Goal: Navigation & Orientation: Find specific page/section

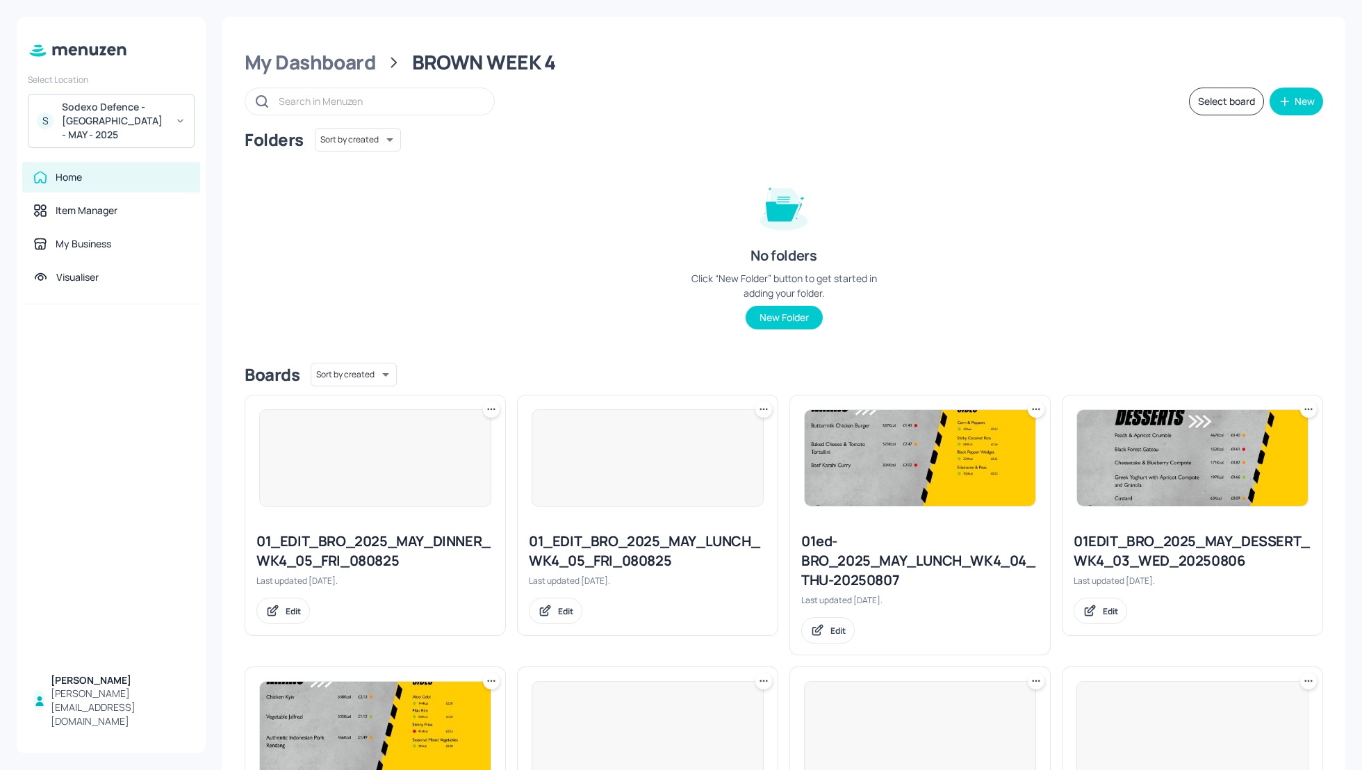
click at [151, 113] on div "Sodexo Defence - [GEOGRAPHIC_DATA] - MAY - 2025" at bounding box center [114, 121] width 105 height 42
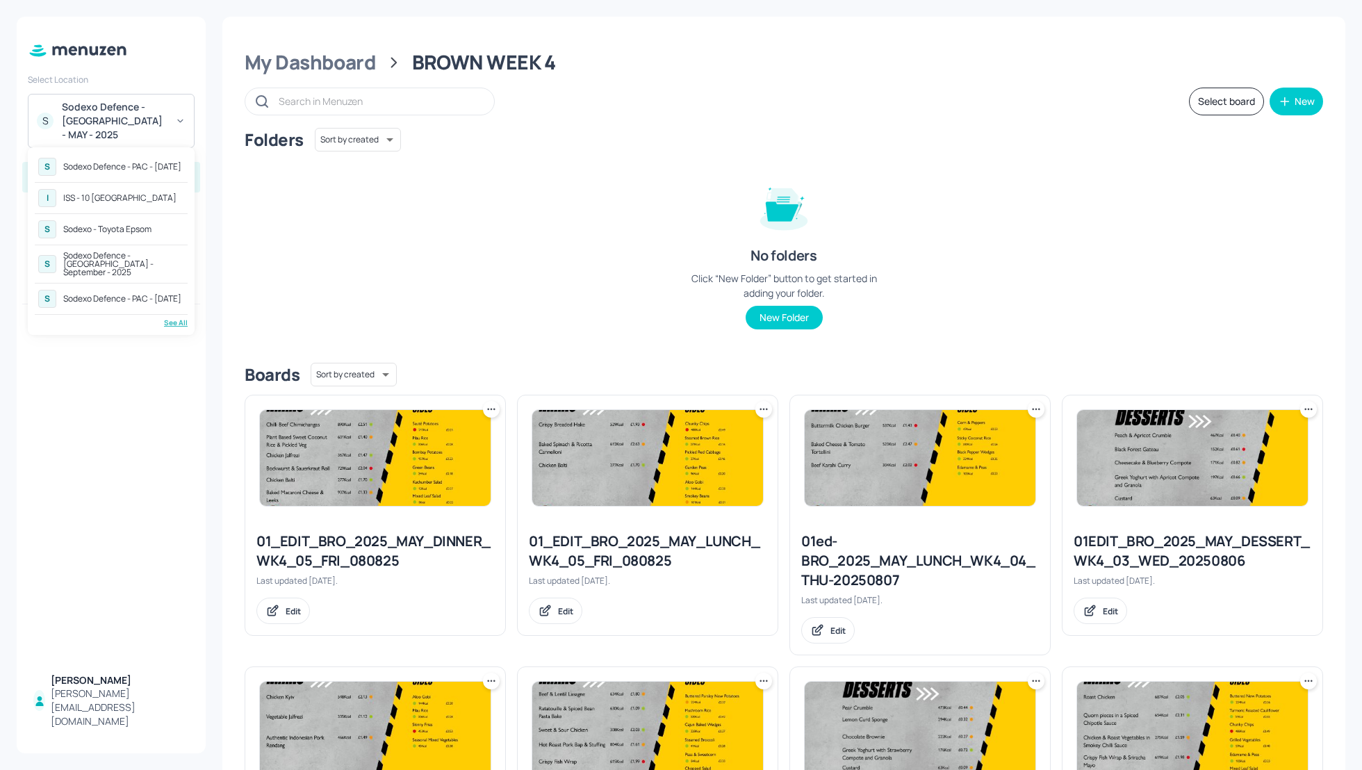
click at [172, 318] on div "See All" at bounding box center [111, 323] width 153 height 10
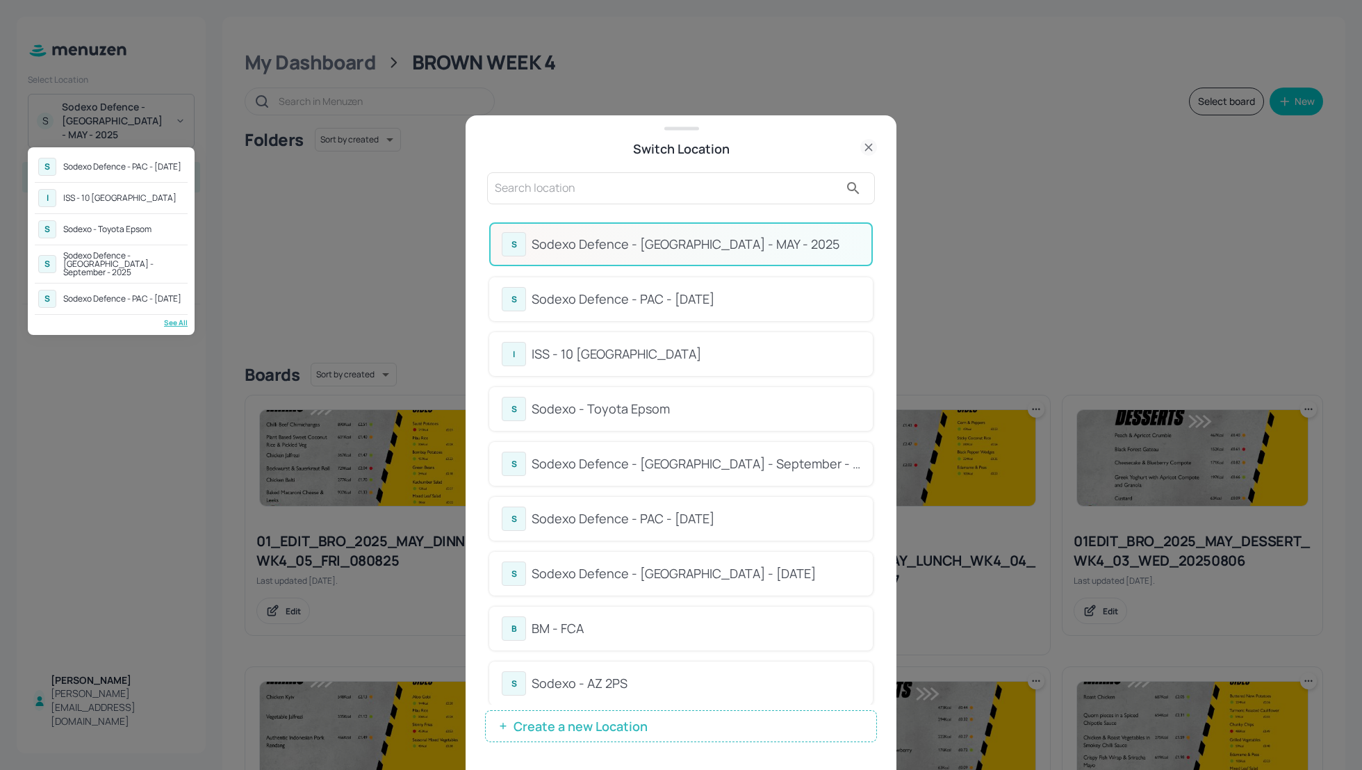
click at [874, 334] on div at bounding box center [681, 385] width 1362 height 770
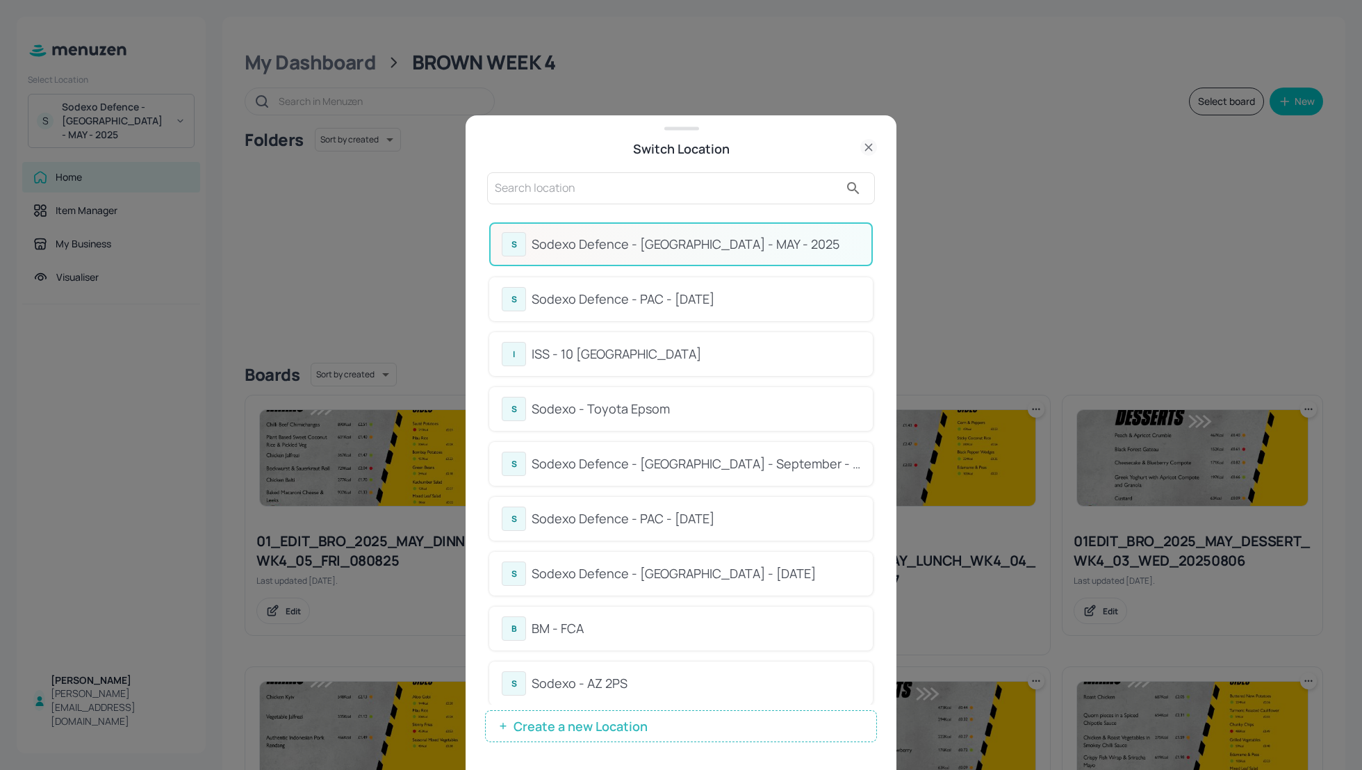
drag, startPoint x: 877, startPoint y: 334, endPoint x: 885, endPoint y: 372, distance: 39.8
click at [885, 374] on div "Switch Location S Sodexo Defence - [GEOGRAPHIC_DATA] - MAY - 2025 S Sodexo Defe…" at bounding box center [681, 442] width 431 height 655
click at [877, 362] on div "Switch Location S Sodexo Defence - [GEOGRAPHIC_DATA] - MAY - 2025 S Sodexo Defe…" at bounding box center [681, 442] width 431 height 655
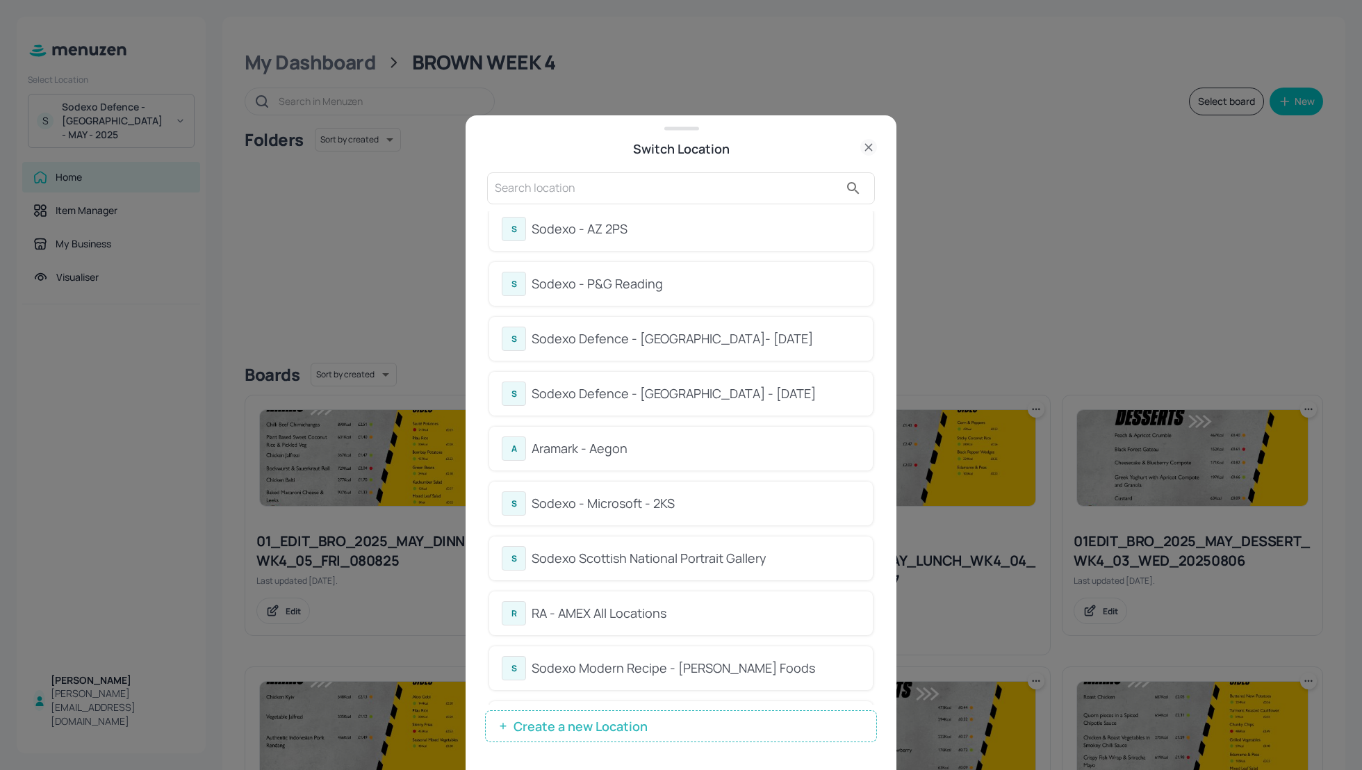
scroll to position [450, 0]
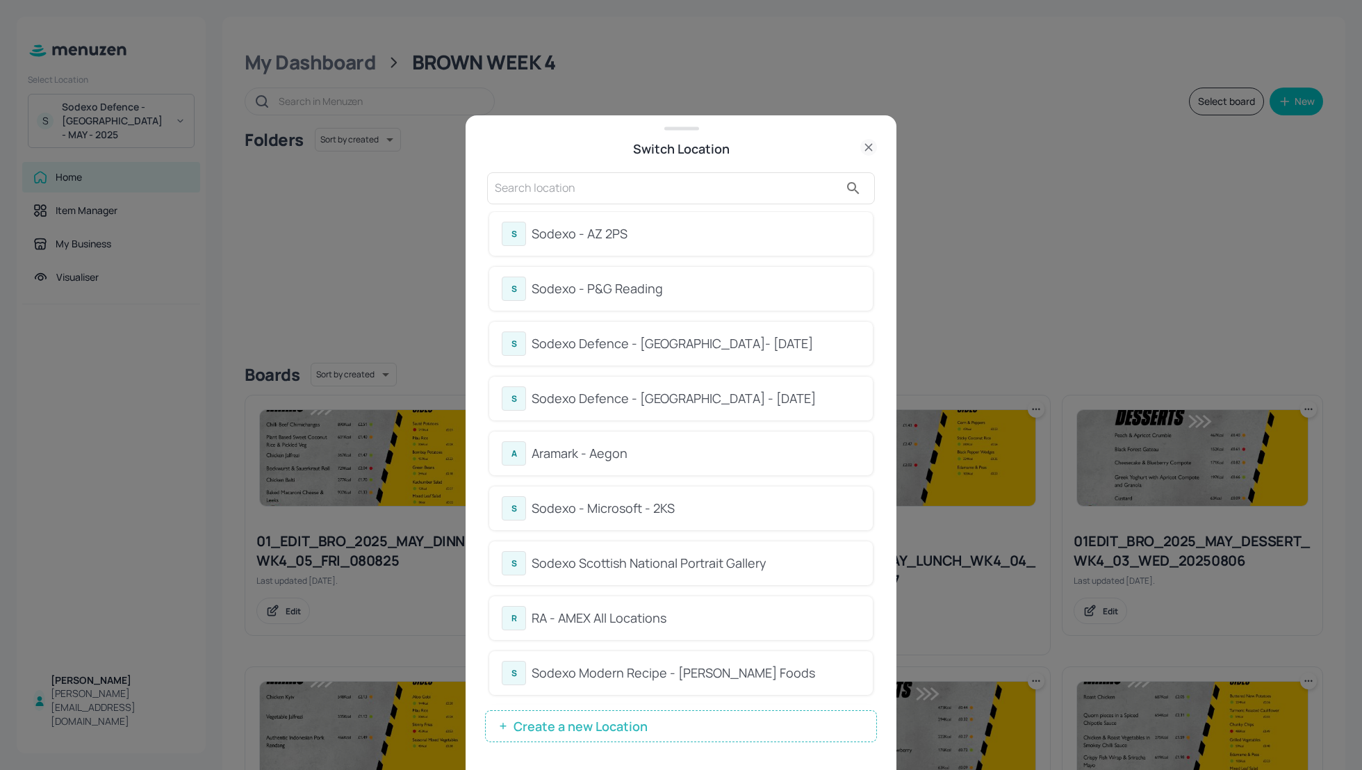
click at [622, 507] on div "Sodexo - Microsoft - 2KS" at bounding box center [696, 508] width 329 height 19
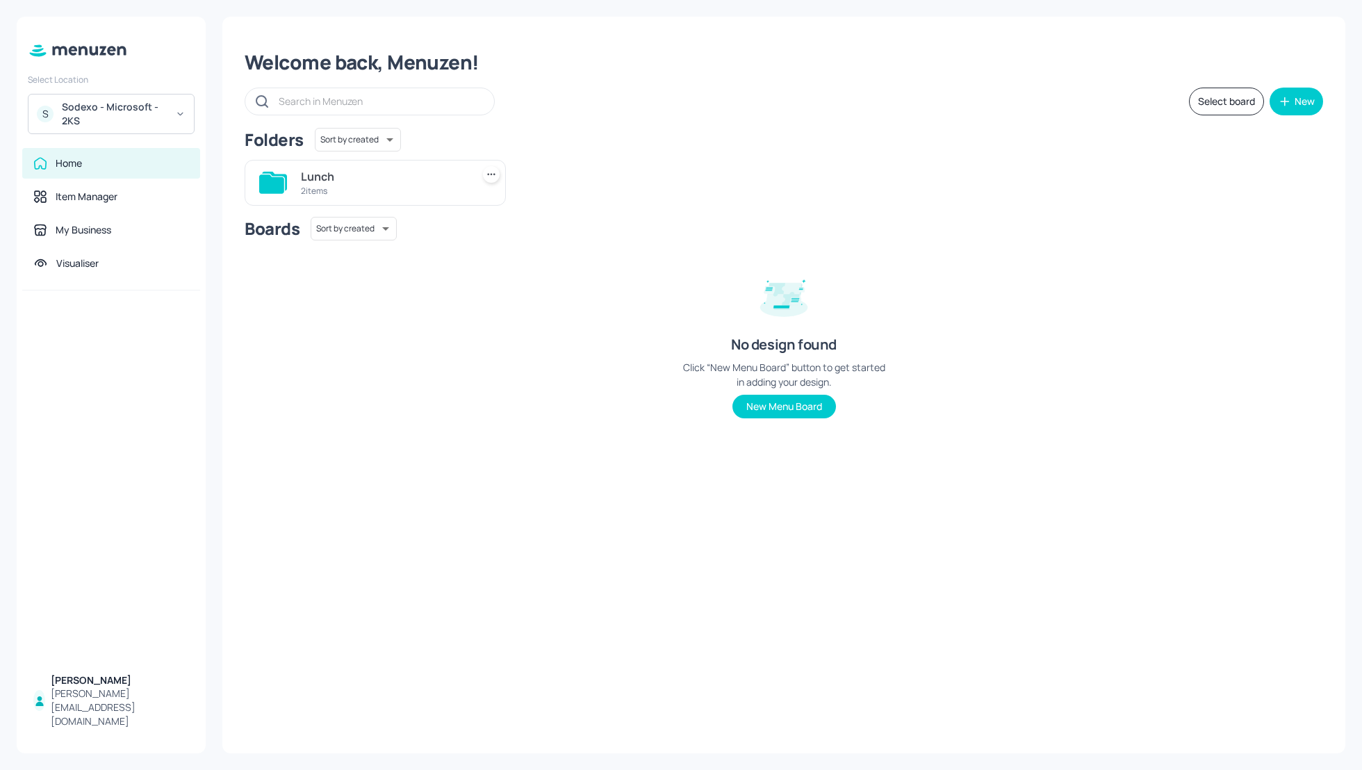
click at [321, 174] on div "Lunch" at bounding box center [383, 176] width 165 height 17
click at [320, 174] on div "1920x1080" at bounding box center [383, 176] width 165 height 17
click at [1131, 174] on div "WK1" at bounding box center [1200, 176] width 165 height 17
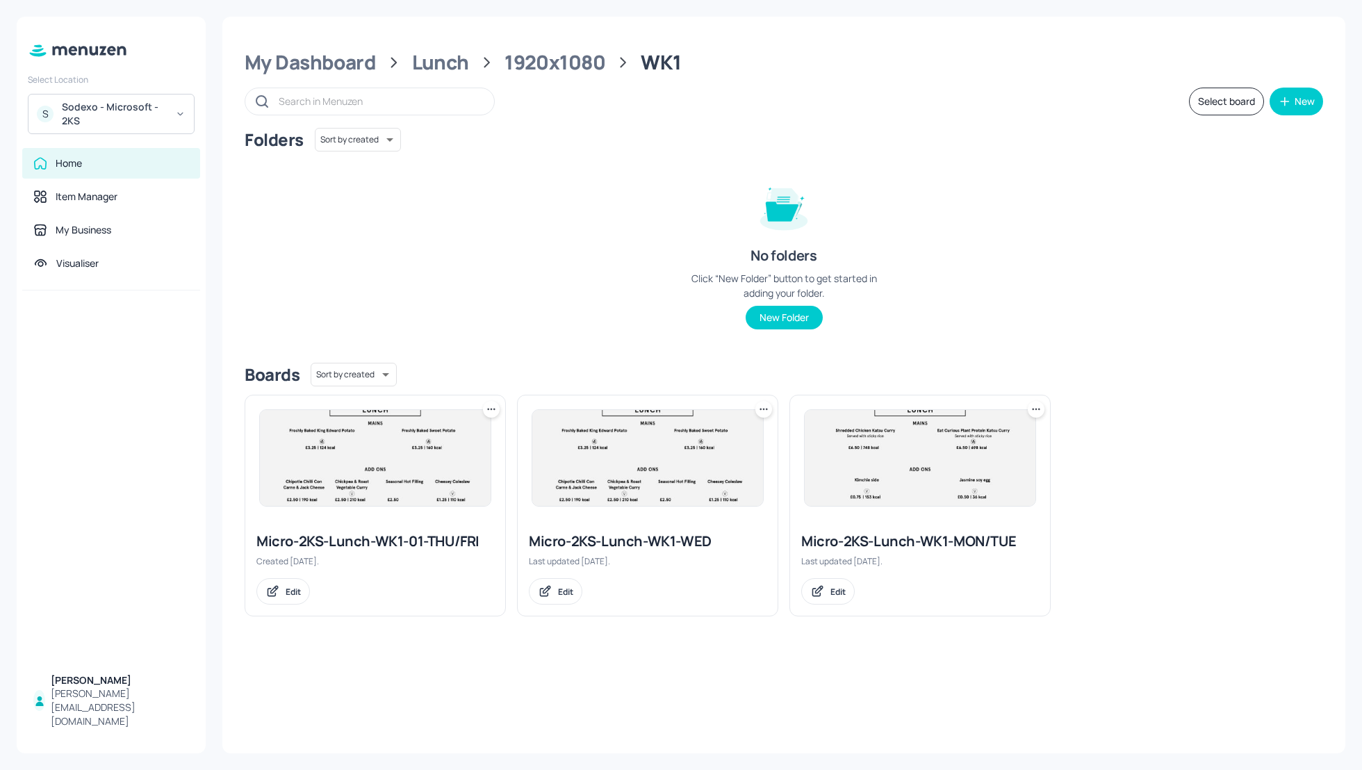
click at [546, 78] on div "My Dashboard Lunch 1920x1080 WK1 Select board New Folders Sort by created id ​ …" at bounding box center [783, 385] width 1123 height 737
click at [548, 67] on div "1920x1080" at bounding box center [555, 62] width 101 height 25
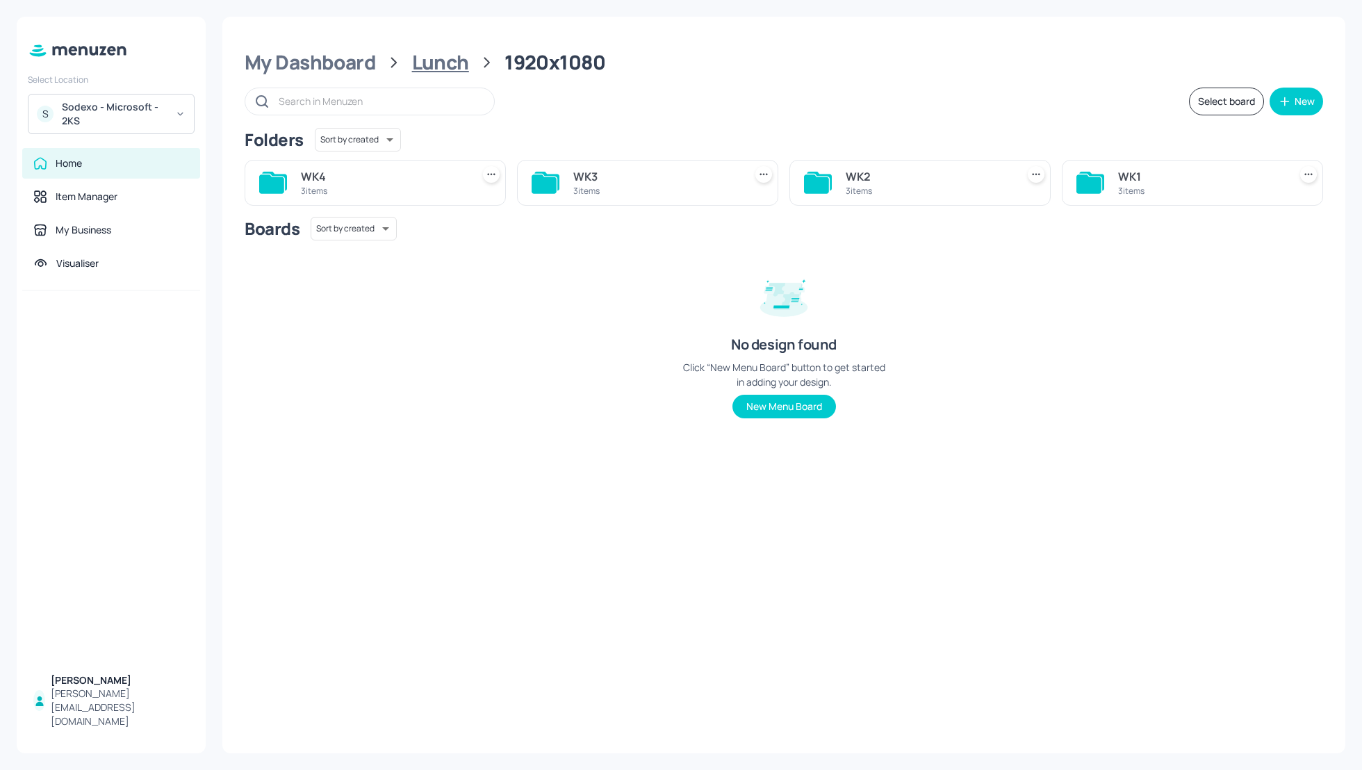
click at [423, 58] on div "Lunch" at bounding box center [440, 62] width 57 height 25
click at [593, 174] on div "1315x1080" at bounding box center [655, 176] width 165 height 17
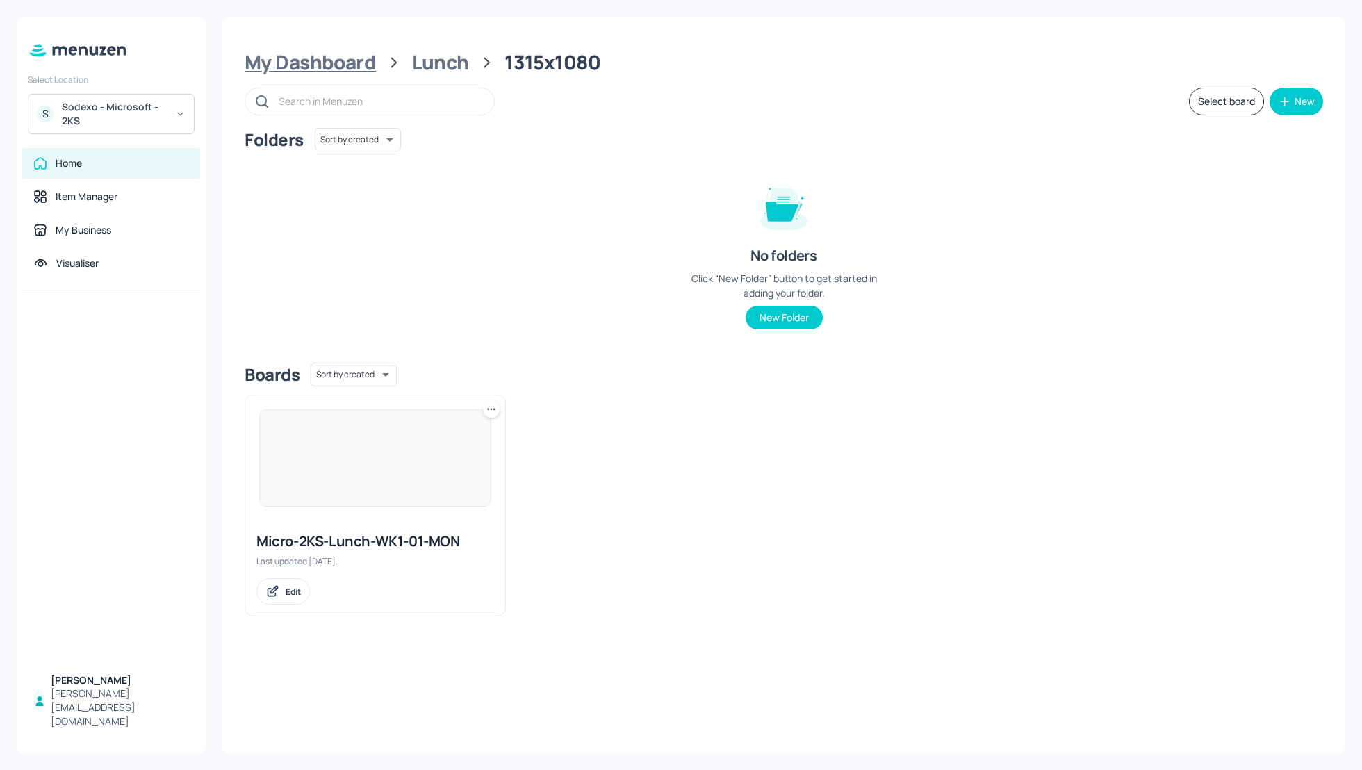
click at [284, 73] on div "My Dashboard" at bounding box center [310, 62] width 131 height 25
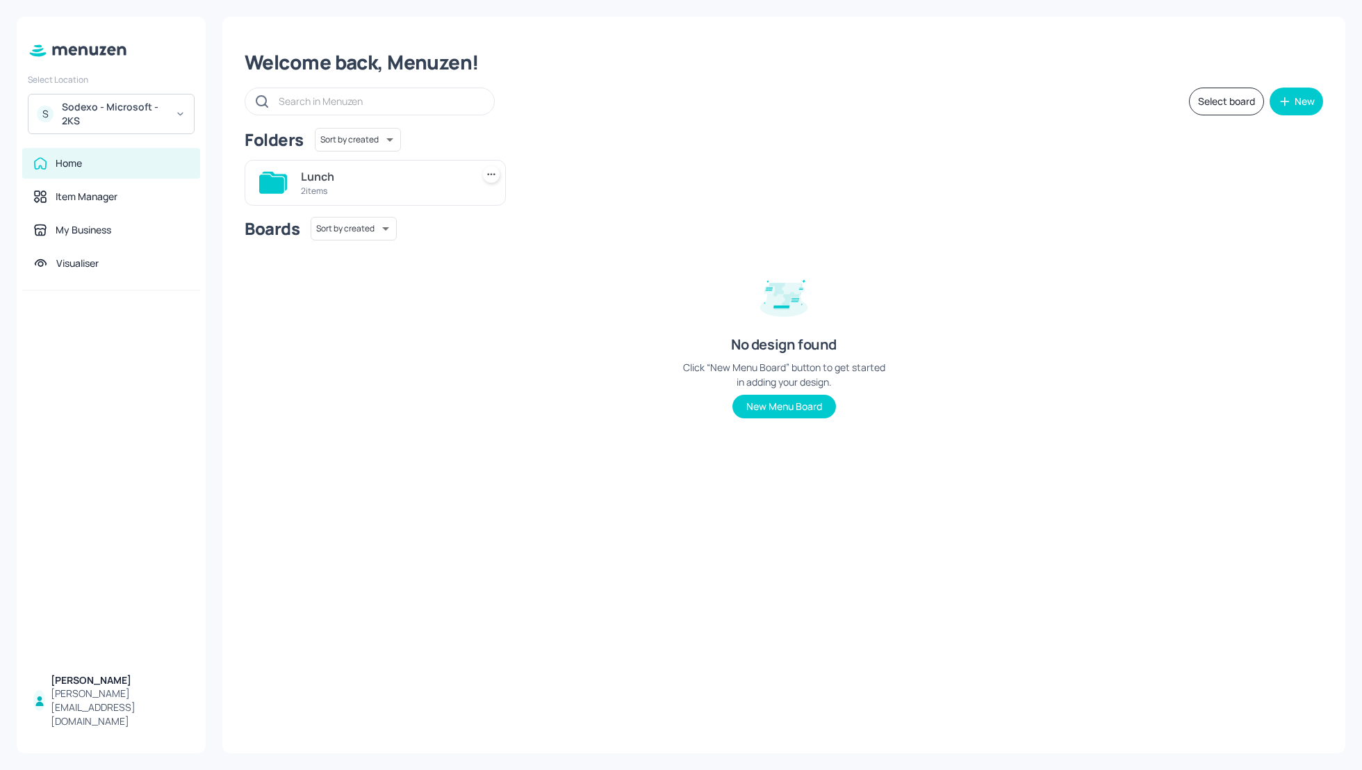
click at [311, 174] on div "Lunch" at bounding box center [383, 176] width 165 height 17
click at [625, 178] on div "1315x1080" at bounding box center [655, 176] width 165 height 17
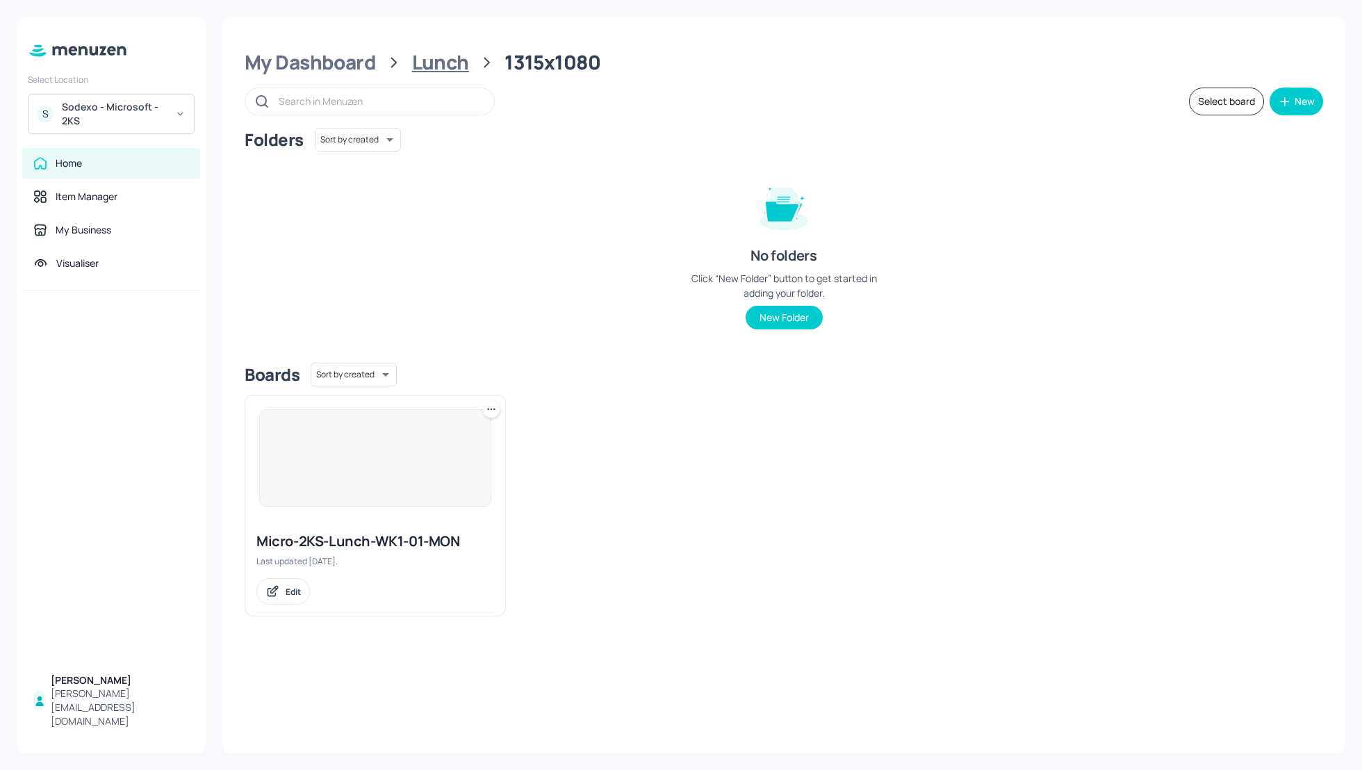
click at [429, 66] on div "Lunch" at bounding box center [440, 62] width 57 height 25
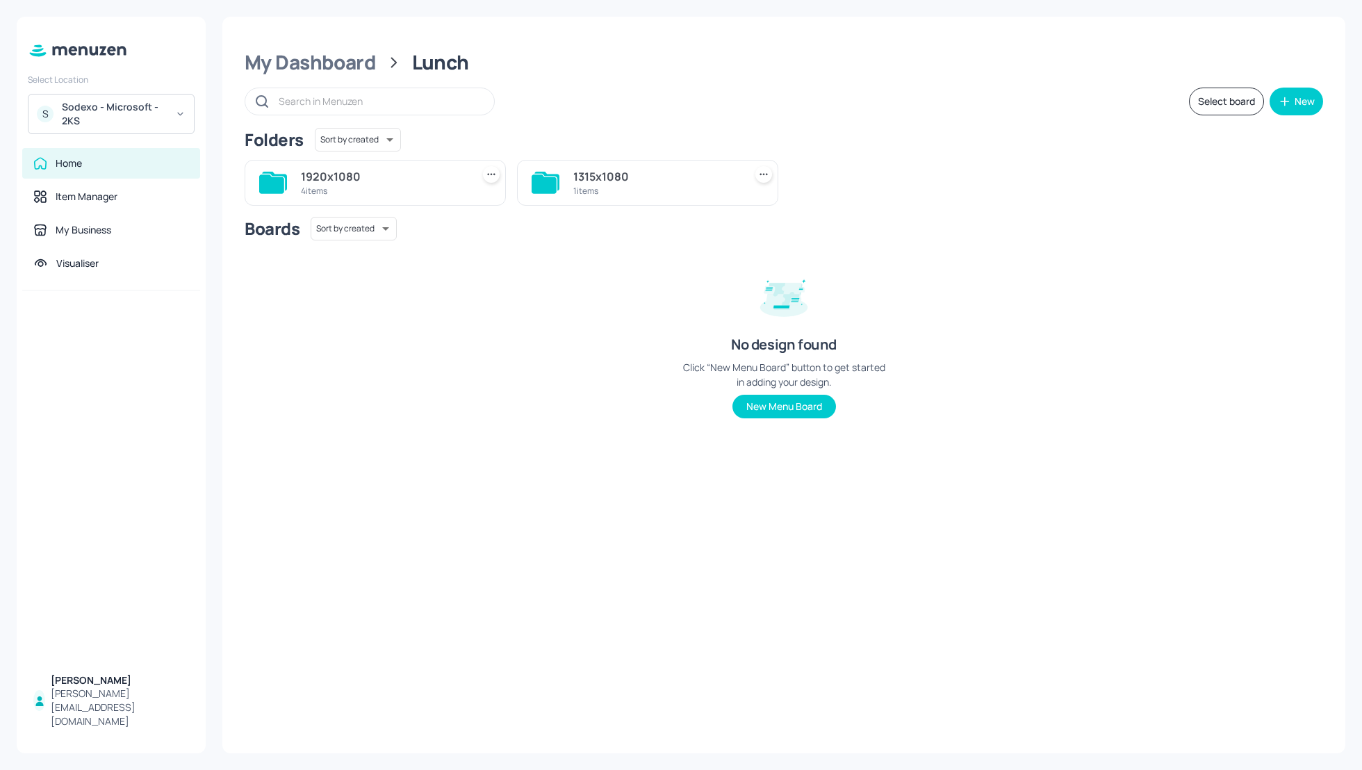
click at [309, 182] on div "1920x1080" at bounding box center [383, 176] width 165 height 17
click at [1122, 168] on div "WK1" at bounding box center [1200, 176] width 165 height 17
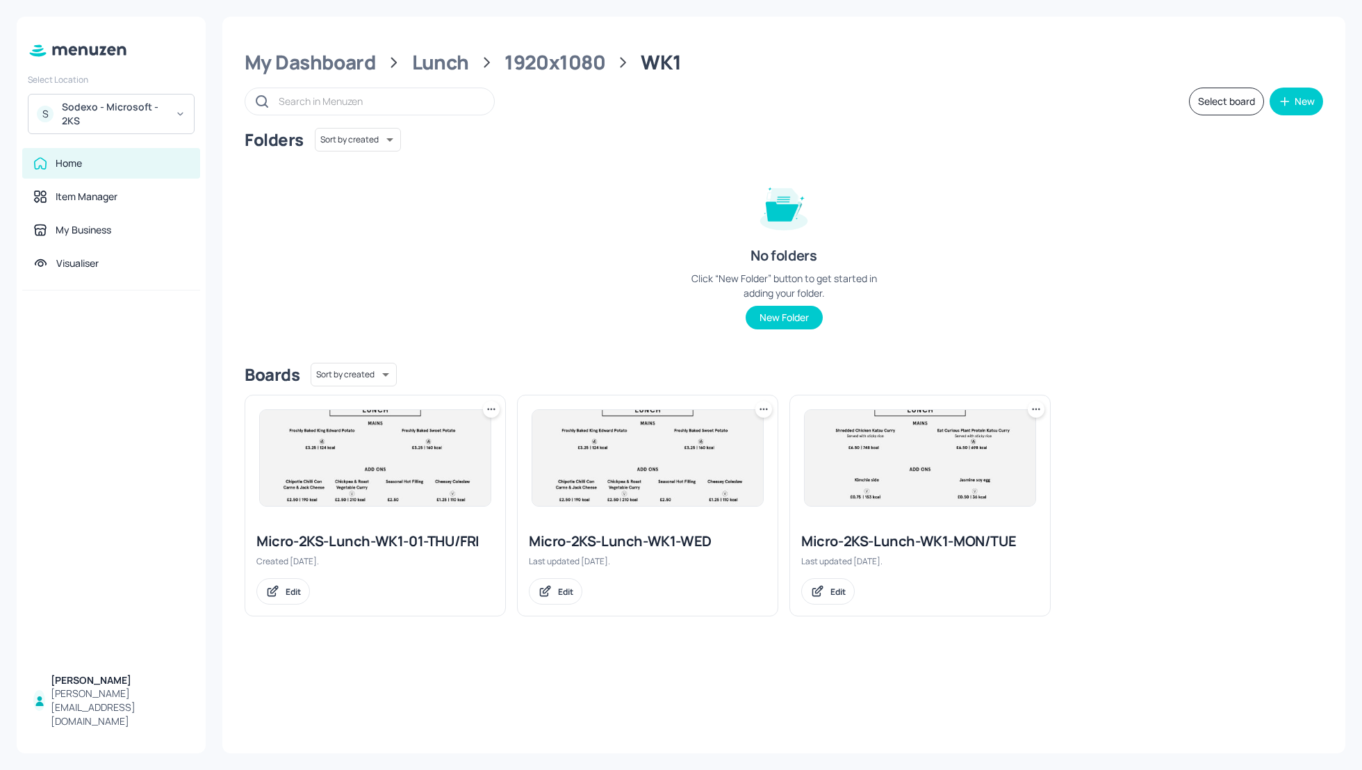
click at [637, 256] on div "Folders Sort by created id ​ No folders Click “New Folder” button to get starte…" at bounding box center [784, 240] width 1079 height 224
click at [483, 267] on div "Folders Sort by created id ​ No folders Click “New Folder” button to get starte…" at bounding box center [784, 240] width 1079 height 224
click at [526, 70] on div "1920x1080" at bounding box center [555, 62] width 101 height 25
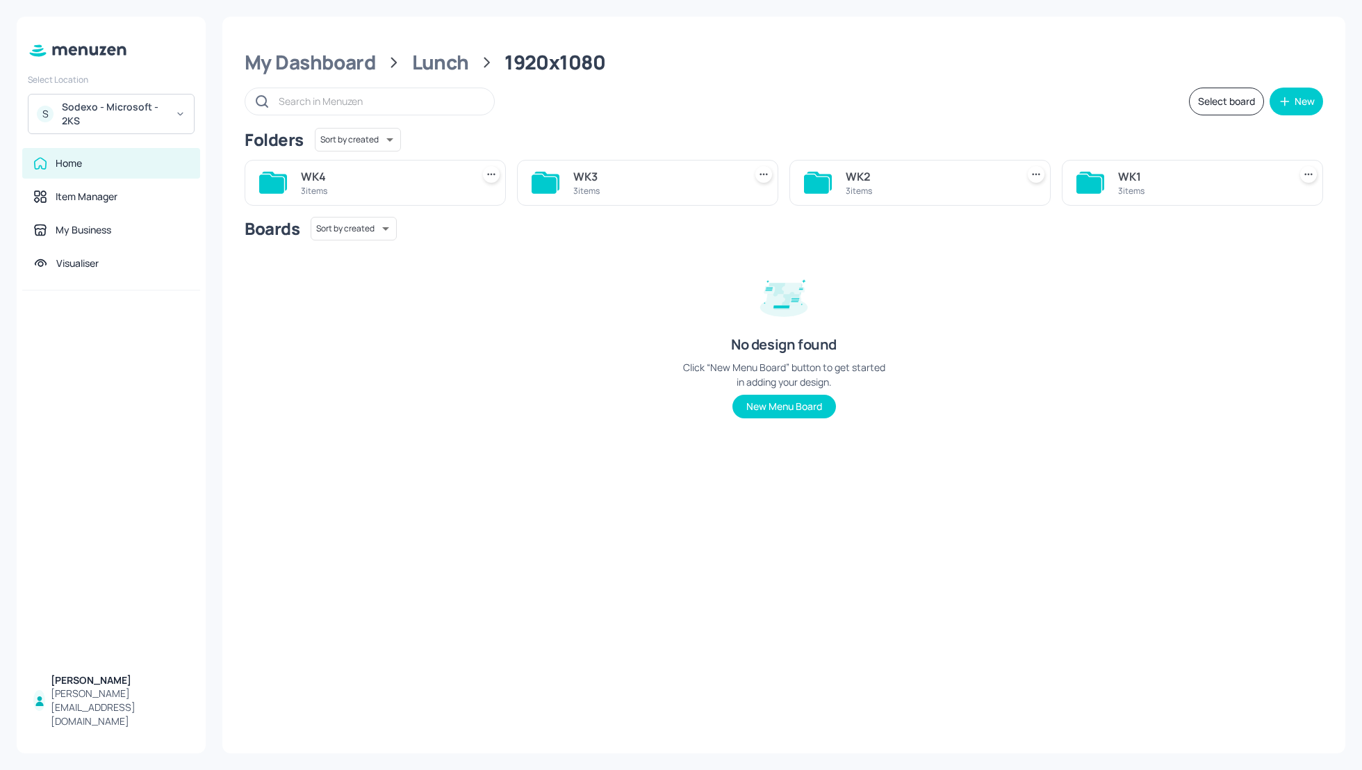
click at [395, 62] on icon at bounding box center [394, 62] width 4 height 9
click at [425, 62] on div "Lunch" at bounding box center [440, 62] width 57 height 25
